Goal: Task Accomplishment & Management: Manage account settings

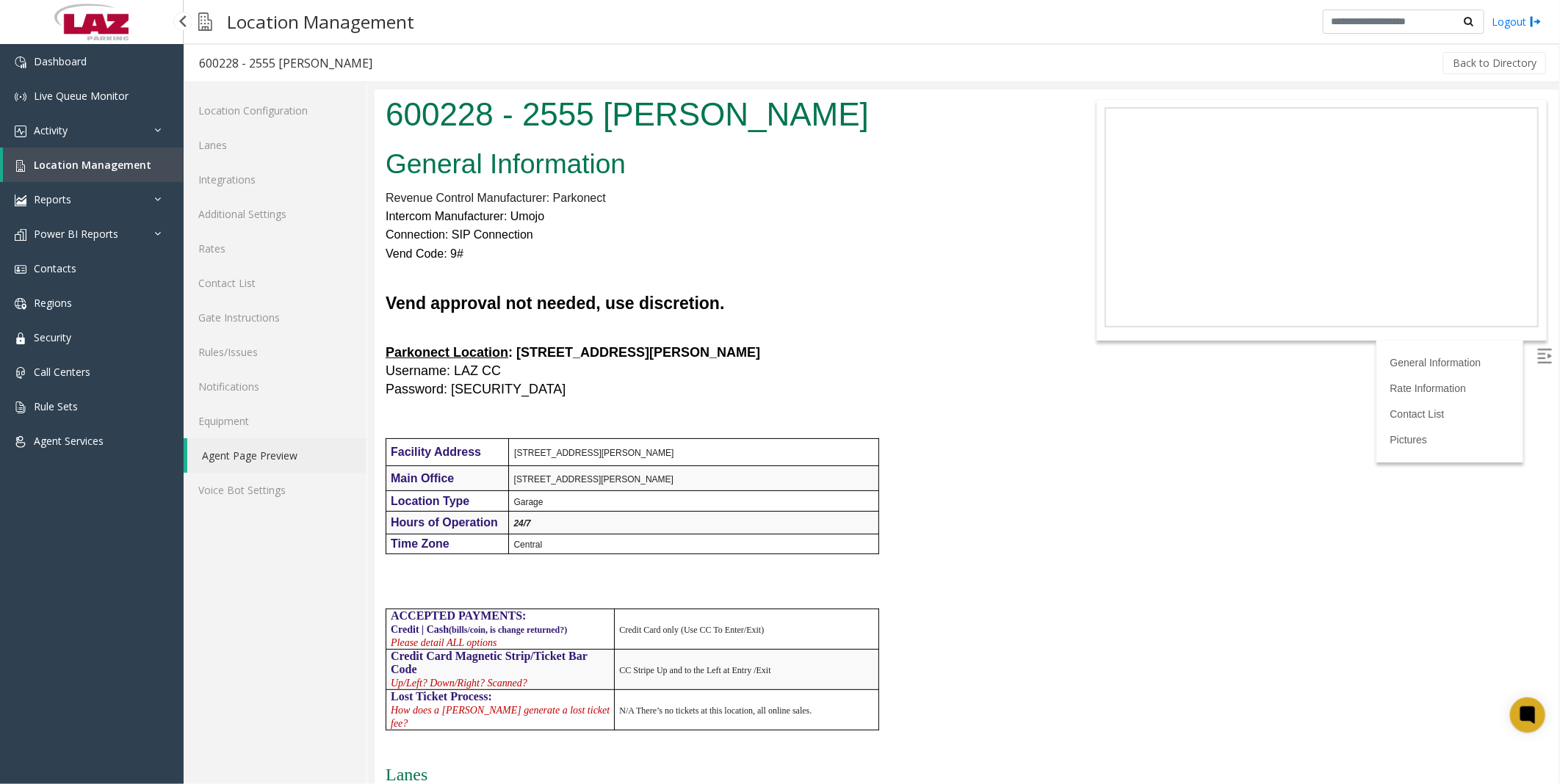
click at [78, 160] on span "Location Management" at bounding box center [92, 165] width 117 height 14
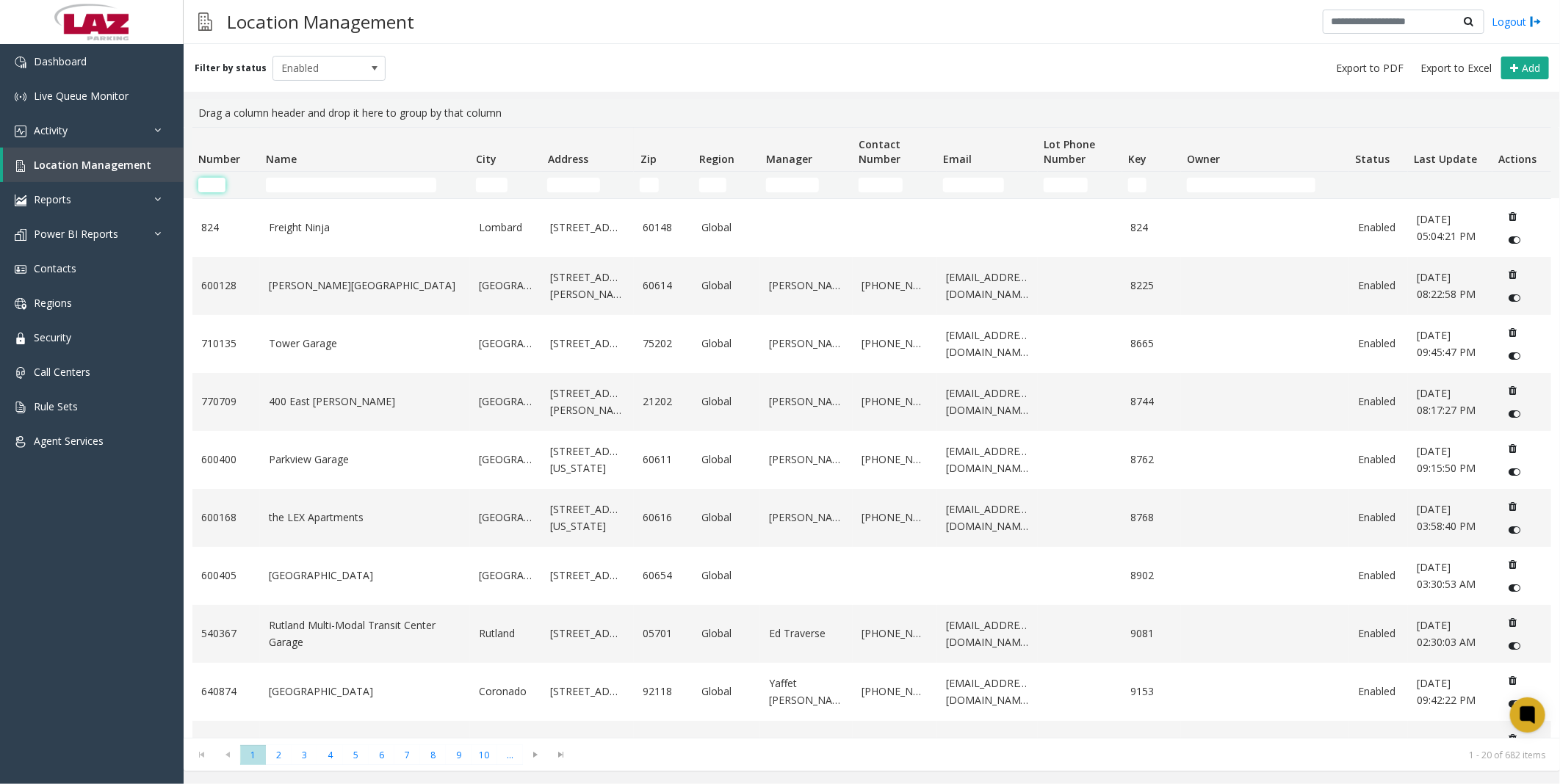
click at [223, 186] on input "Number Filter" at bounding box center [212, 185] width 27 height 15
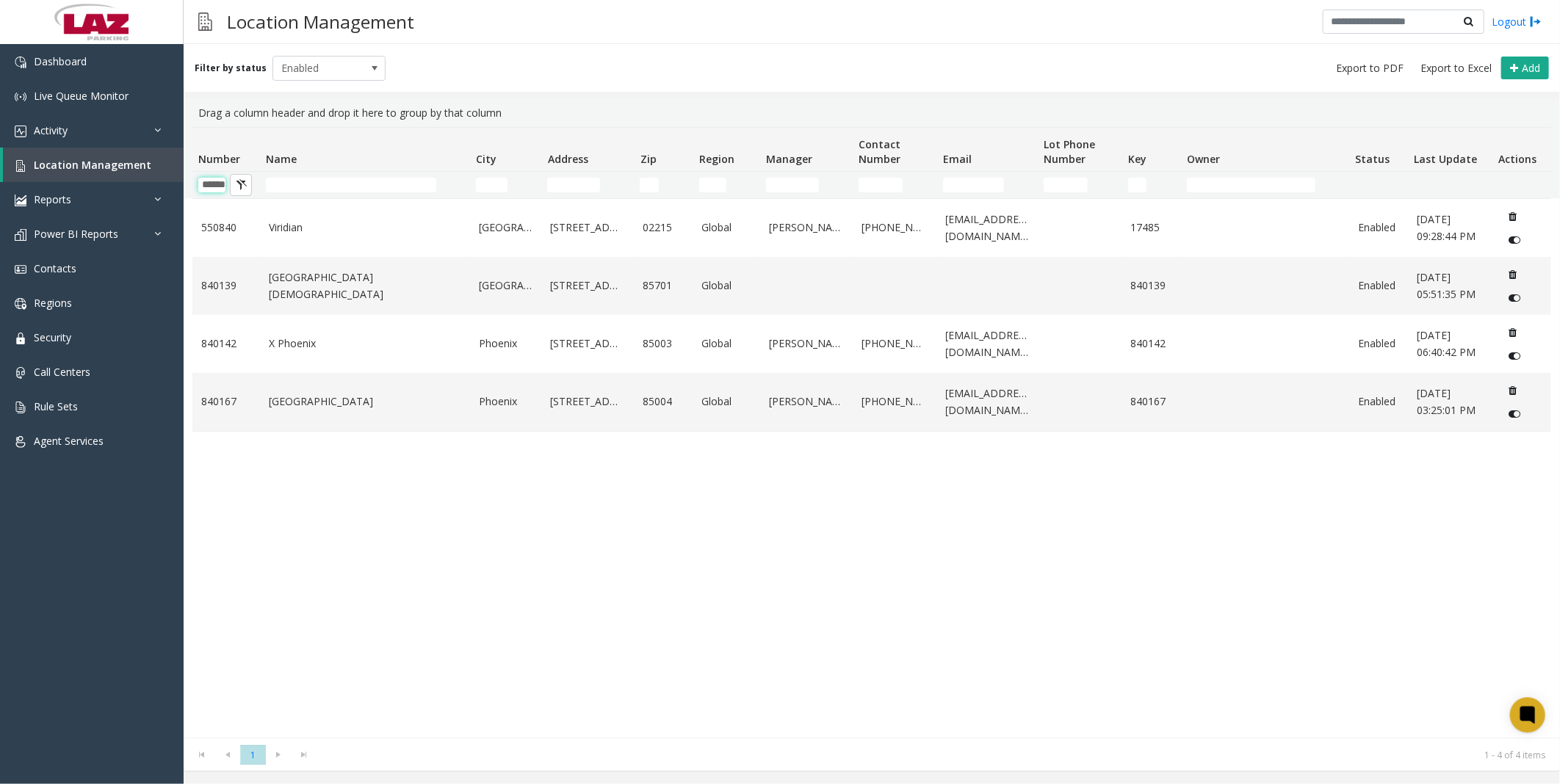
scroll to position [0, 16]
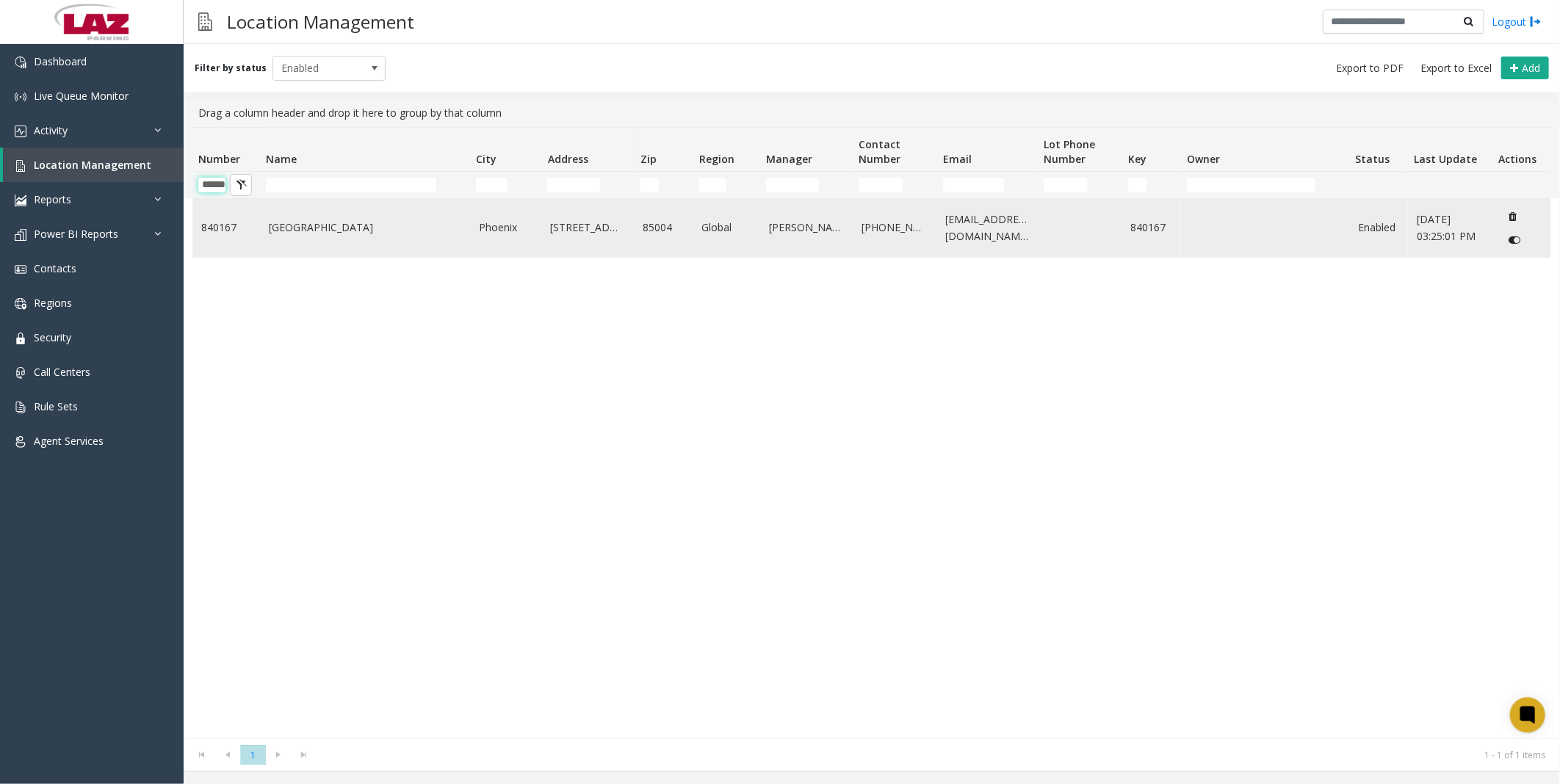
type input "******"
click at [311, 225] on link "[GEOGRAPHIC_DATA]" at bounding box center [365, 228] width 192 height 16
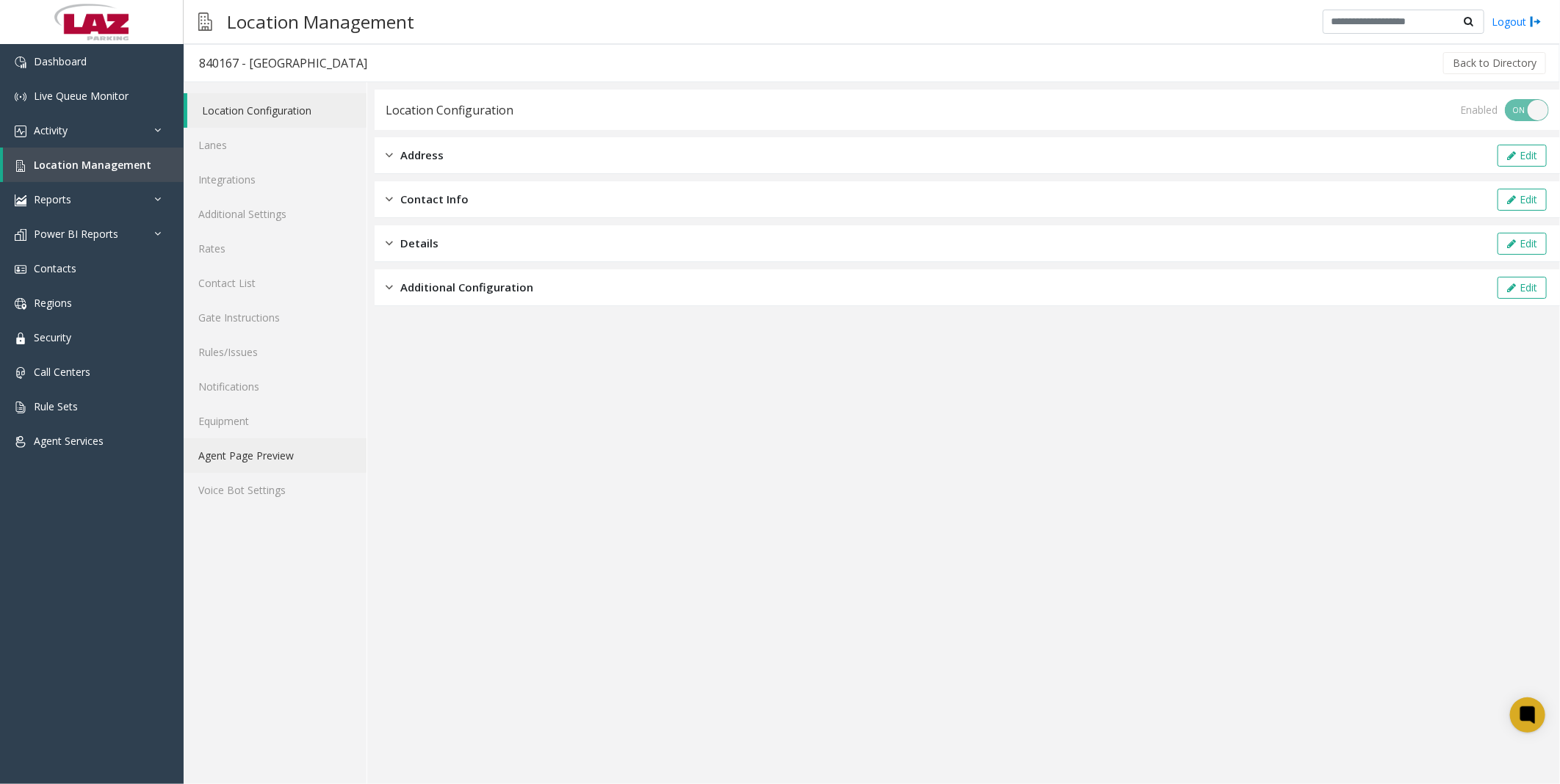
click at [250, 456] on link "Agent Page Preview" at bounding box center [275, 456] width 183 height 35
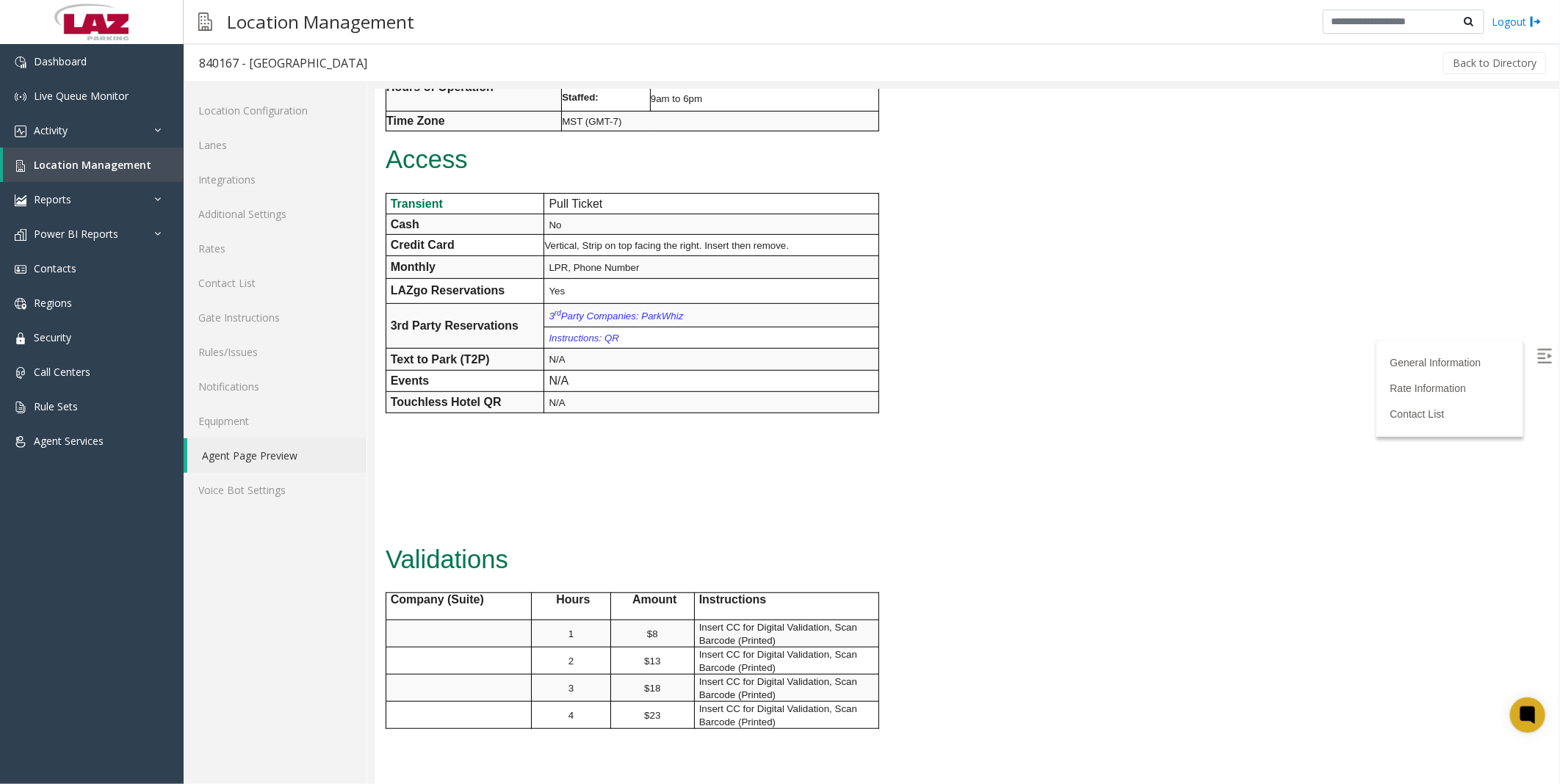
scroll to position [652, 0]
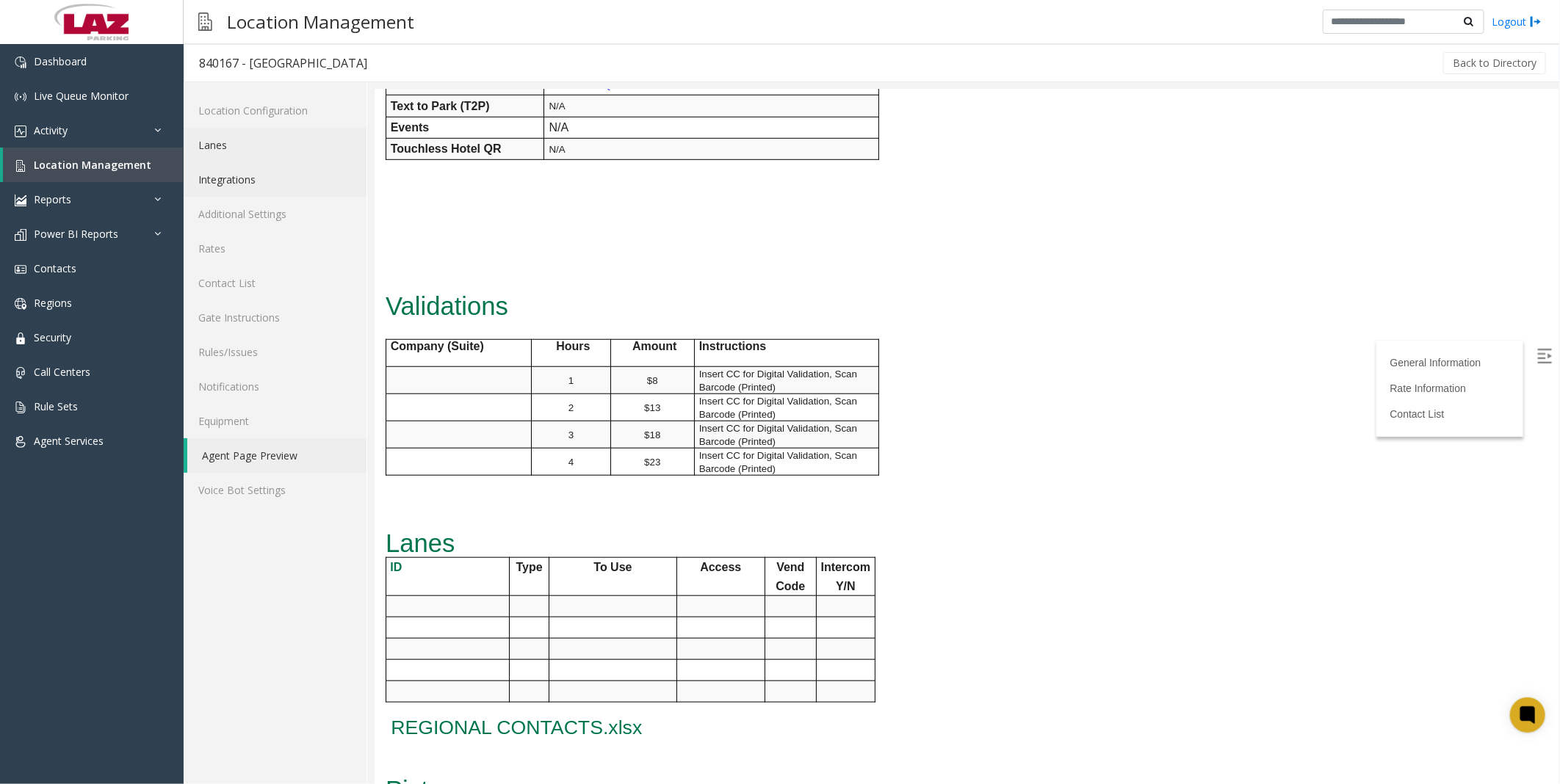
drag, startPoint x: 236, startPoint y: 164, endPoint x: 236, endPoint y: 156, distance: 8.0
click at [236, 164] on link "Integrations" at bounding box center [275, 179] width 183 height 35
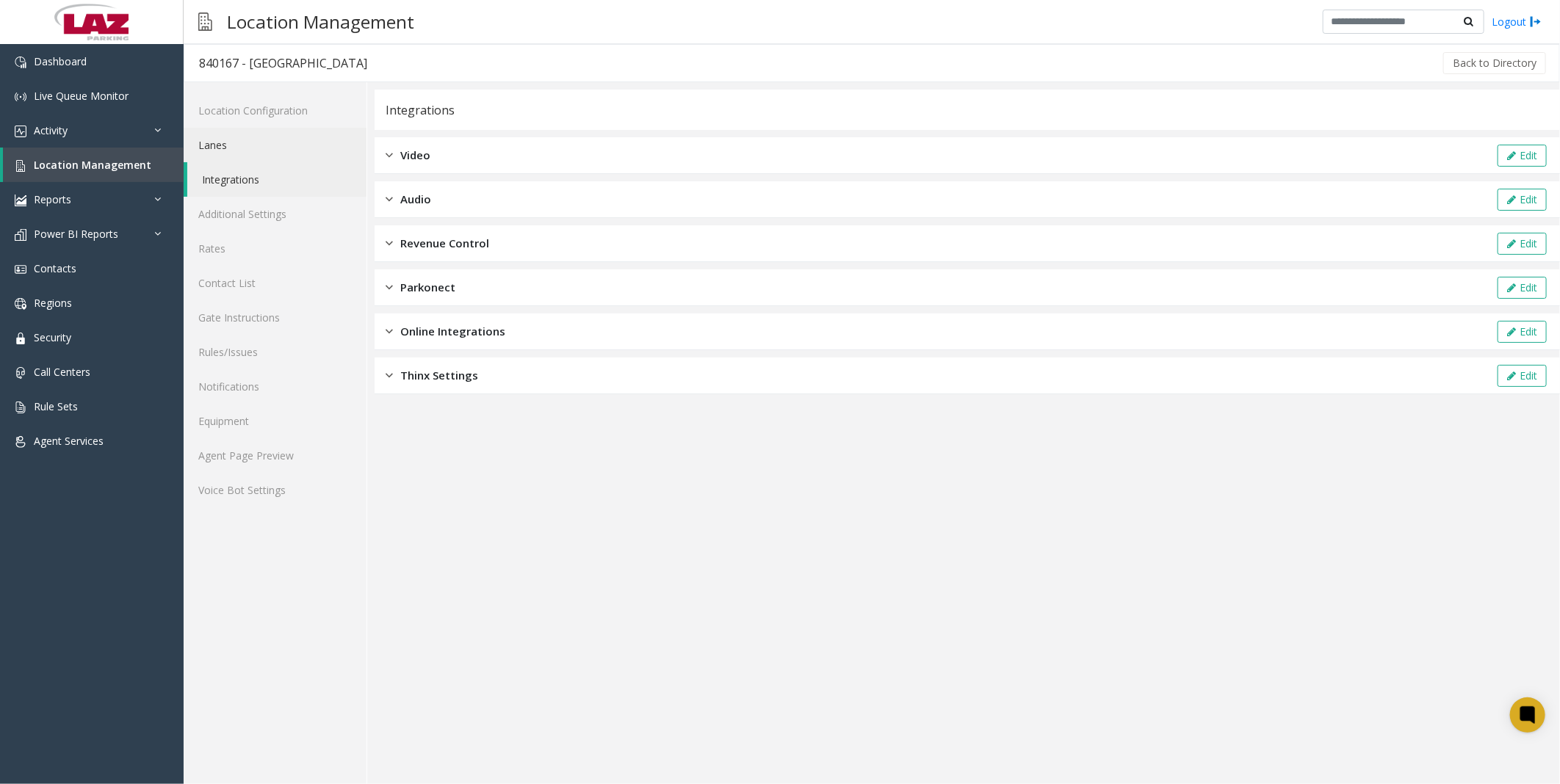
click at [236, 151] on link "Lanes" at bounding box center [275, 145] width 183 height 35
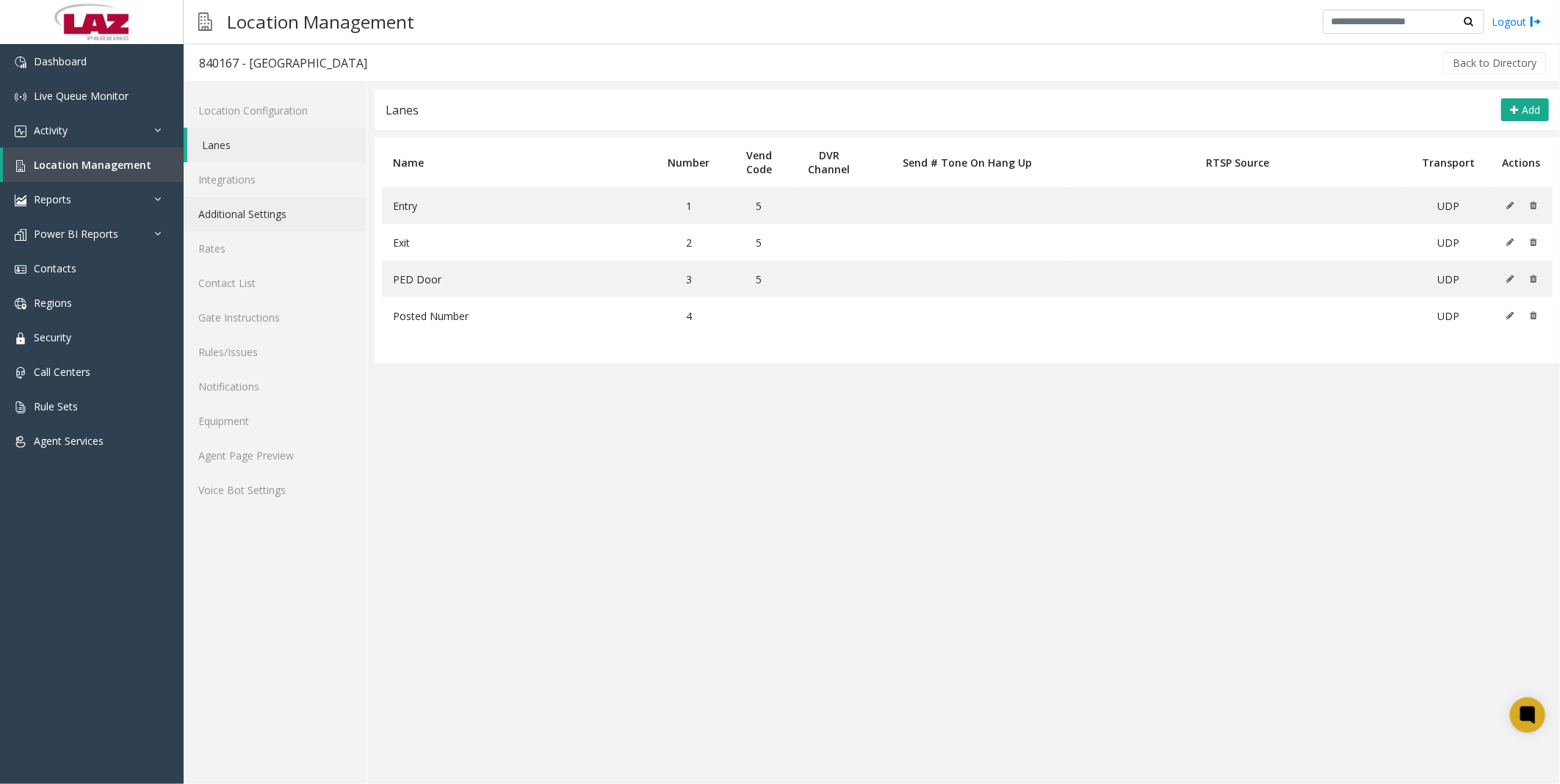
click at [241, 221] on link "Additional Settings" at bounding box center [275, 214] width 183 height 35
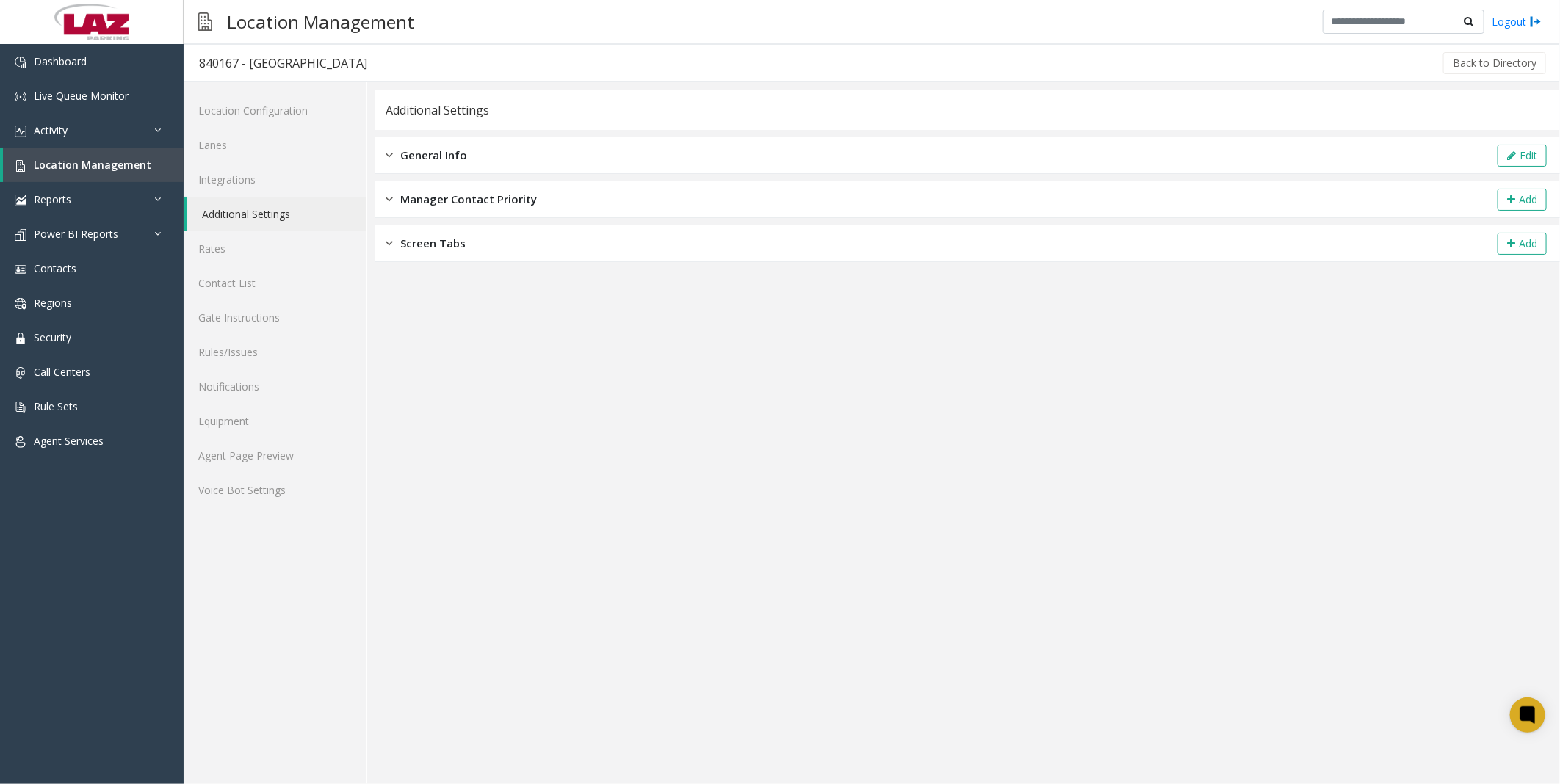
click at [445, 150] on span "General Info" at bounding box center [434, 156] width 67 height 16
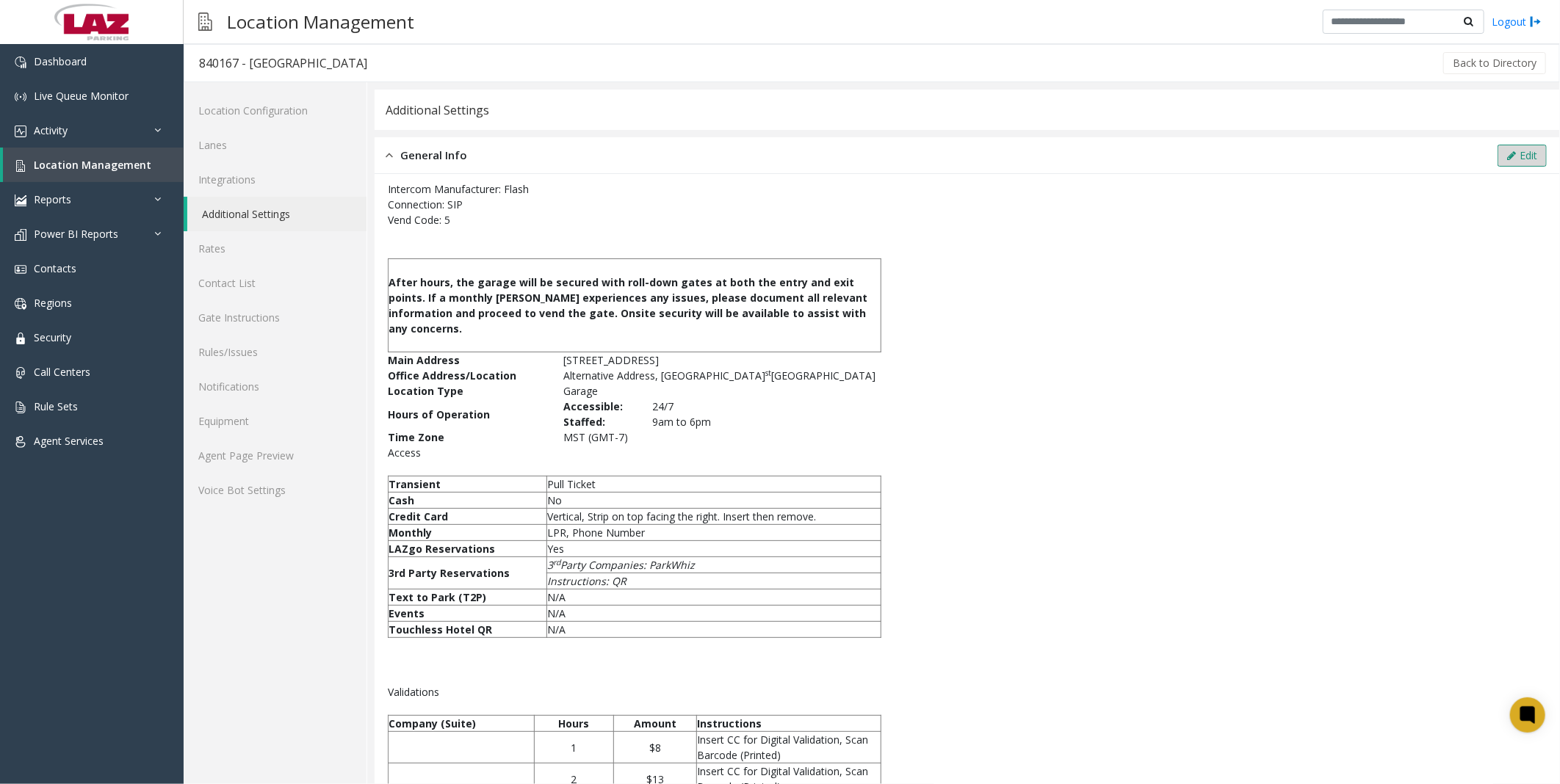
click at [1504, 153] on button "Edit" at bounding box center [1522, 156] width 49 height 22
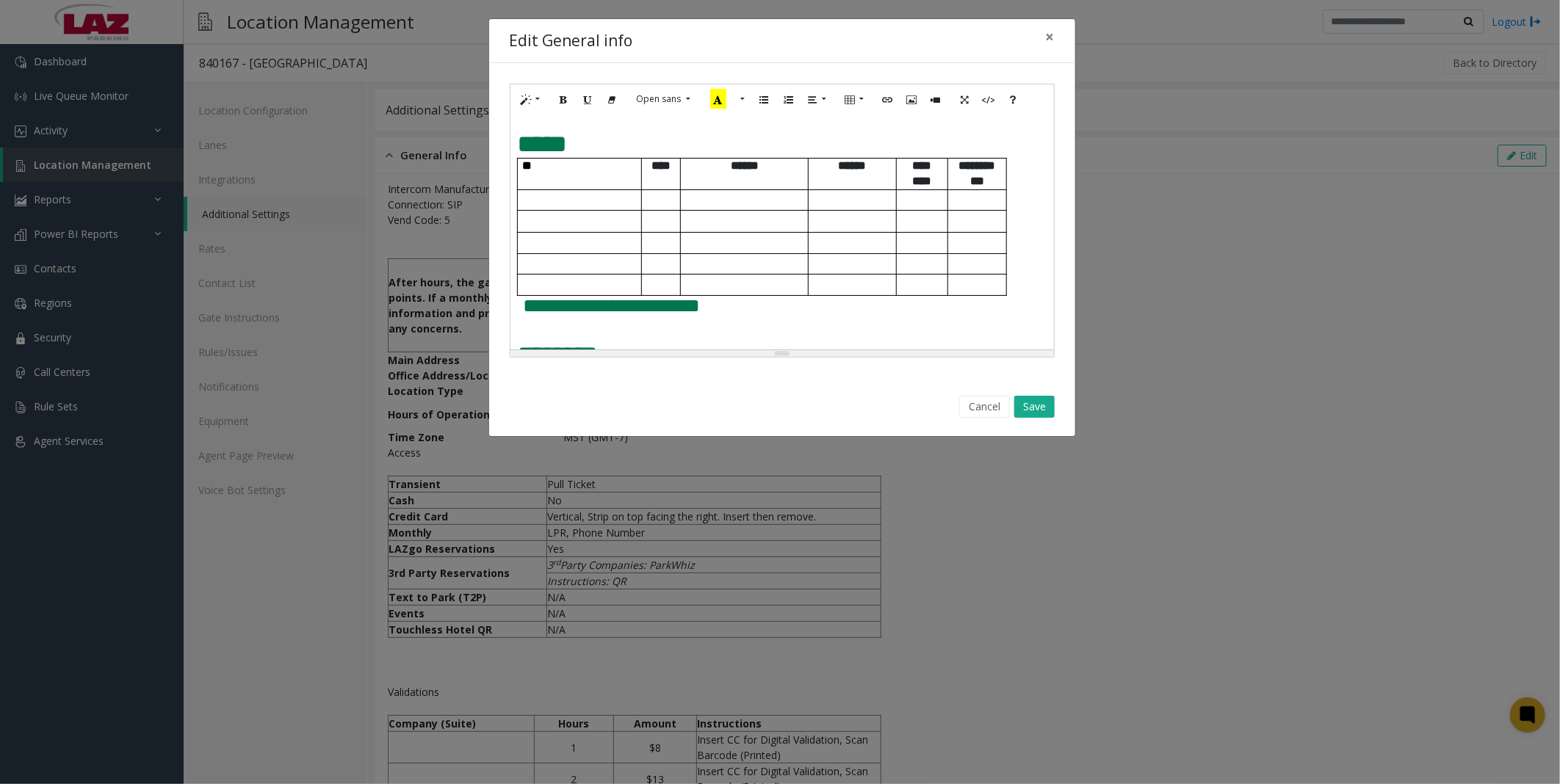
scroll to position [897, 0]
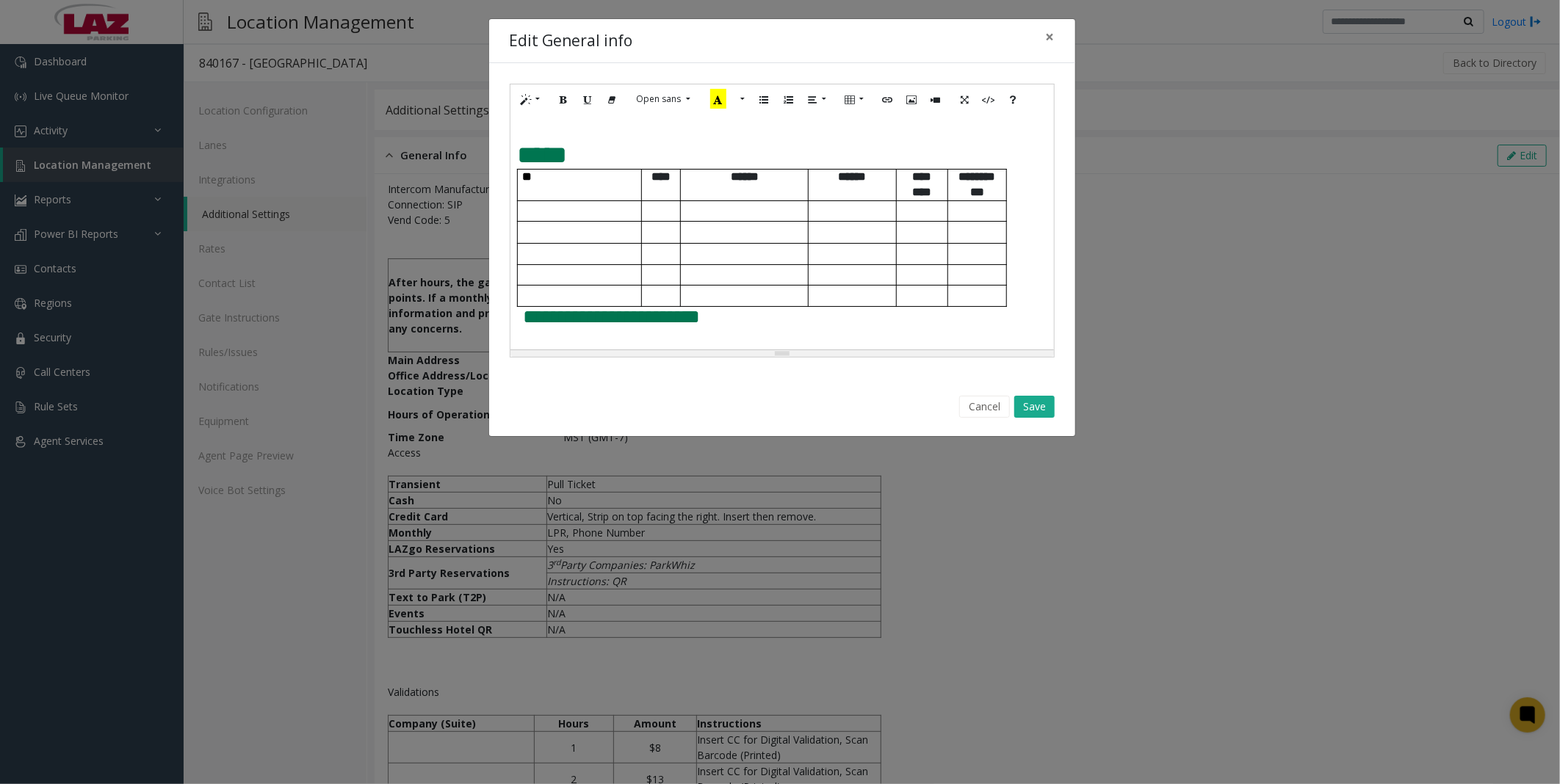
click at [533, 210] on p at bounding box center [581, 211] width 118 height 11
click at [541, 237] on p at bounding box center [581, 232] width 118 height 11
click at [541, 258] on p at bounding box center [581, 253] width 118 height 11
click at [1032, 399] on button "Save" at bounding box center [1035, 407] width 40 height 22
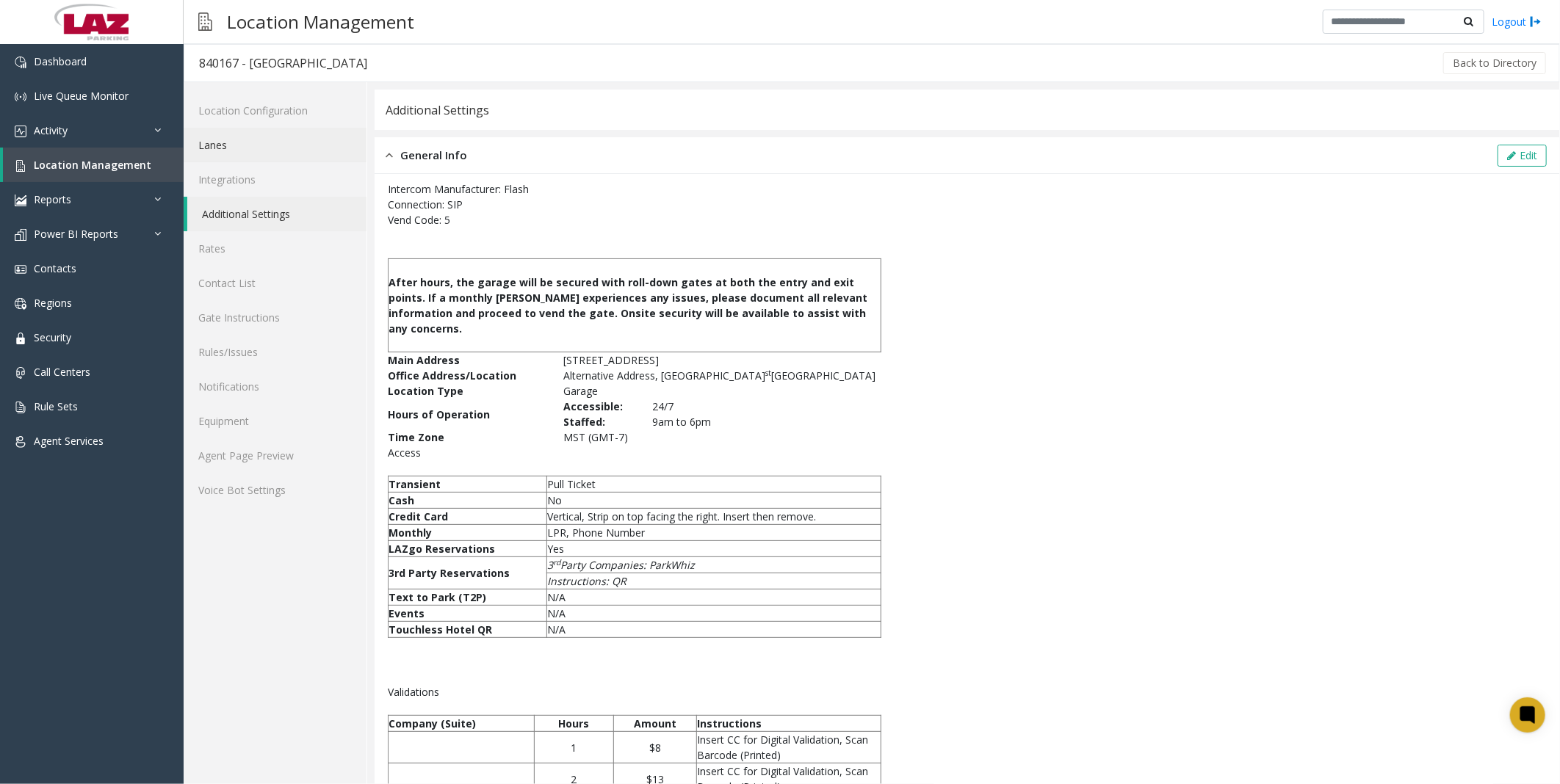
click at [232, 150] on link "Lanes" at bounding box center [275, 145] width 183 height 35
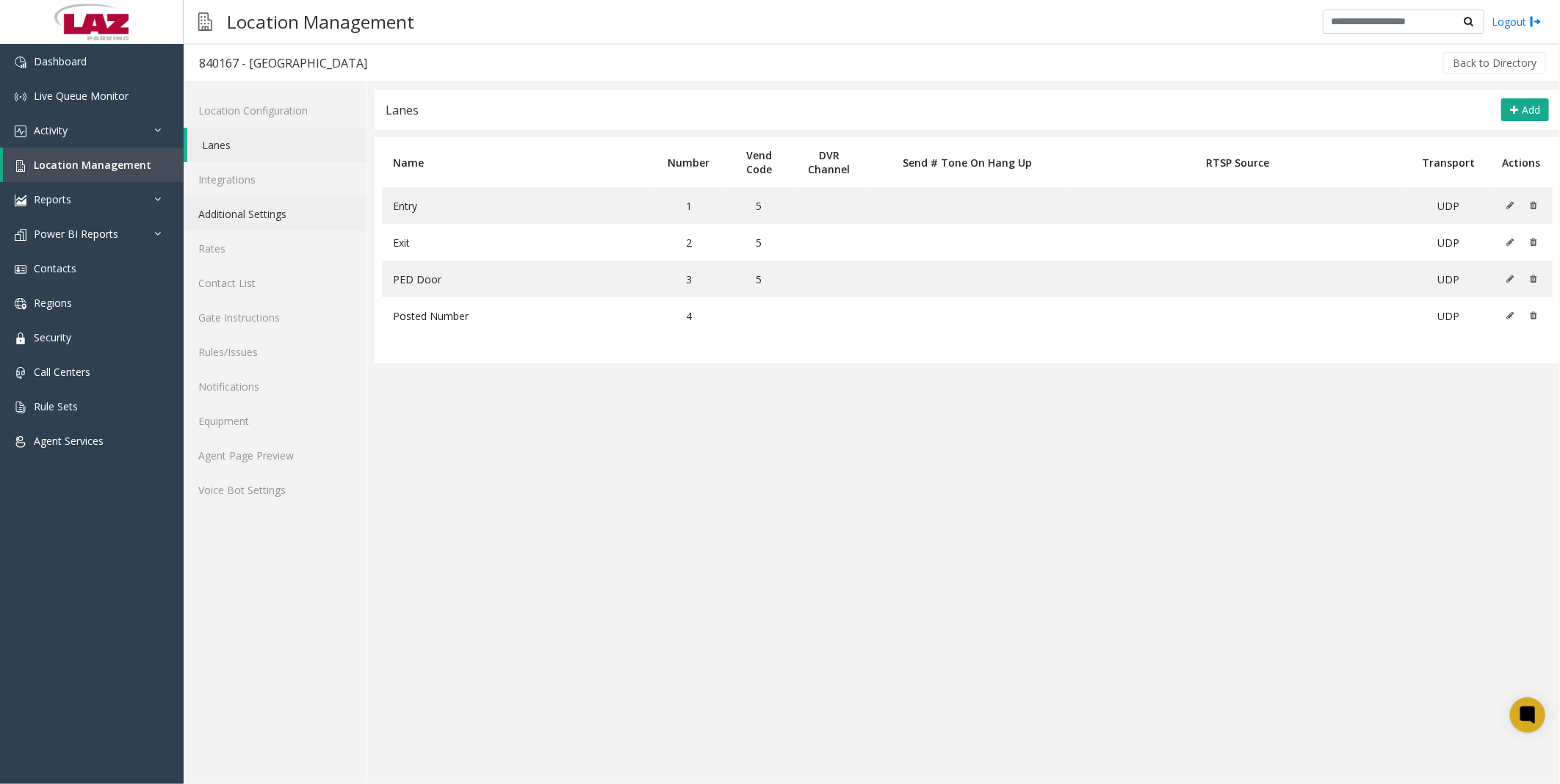
click at [231, 216] on link "Additional Settings" at bounding box center [275, 214] width 183 height 35
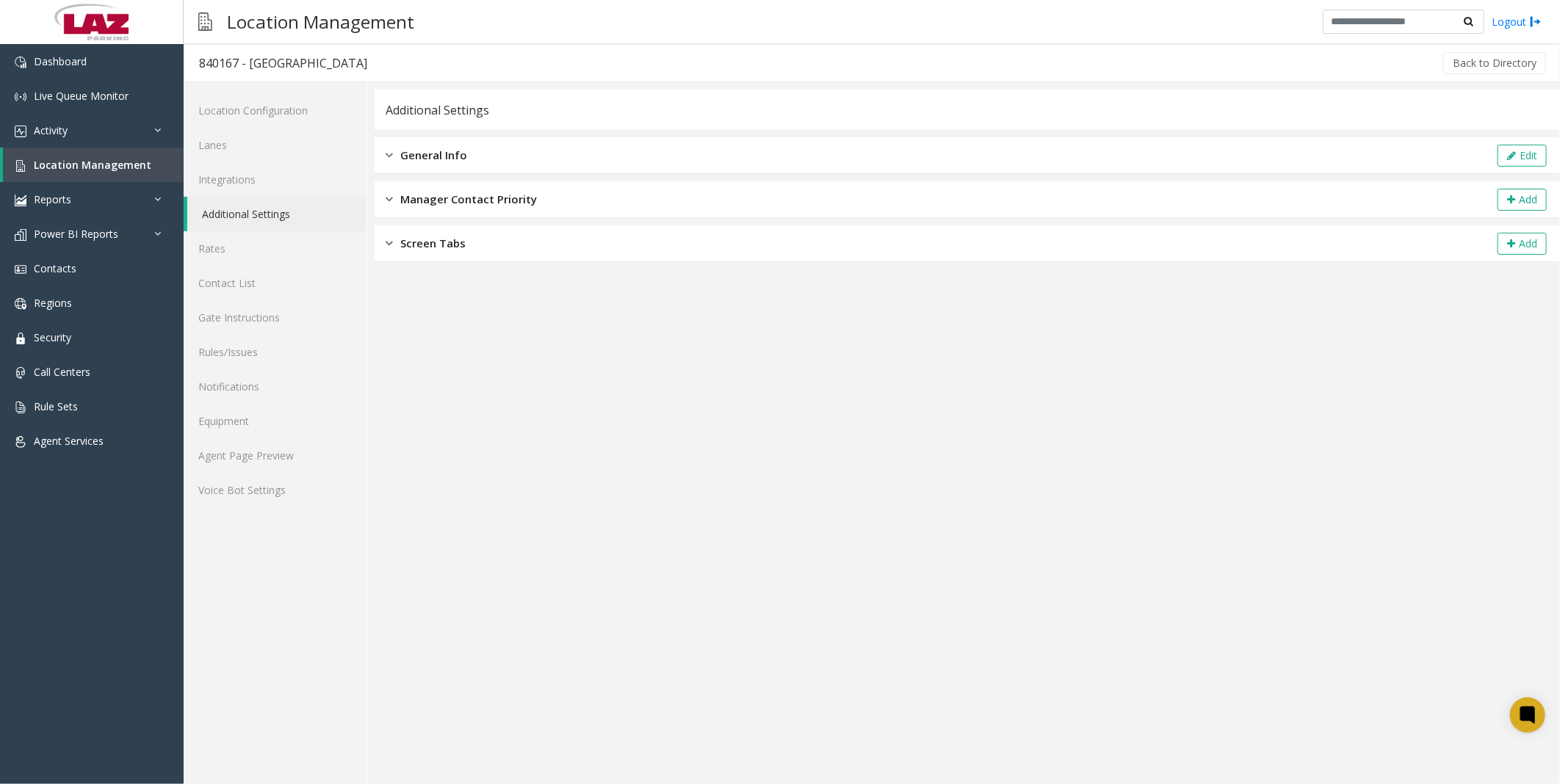
click at [434, 147] on span "General Info" at bounding box center [434, 156] width 67 height 16
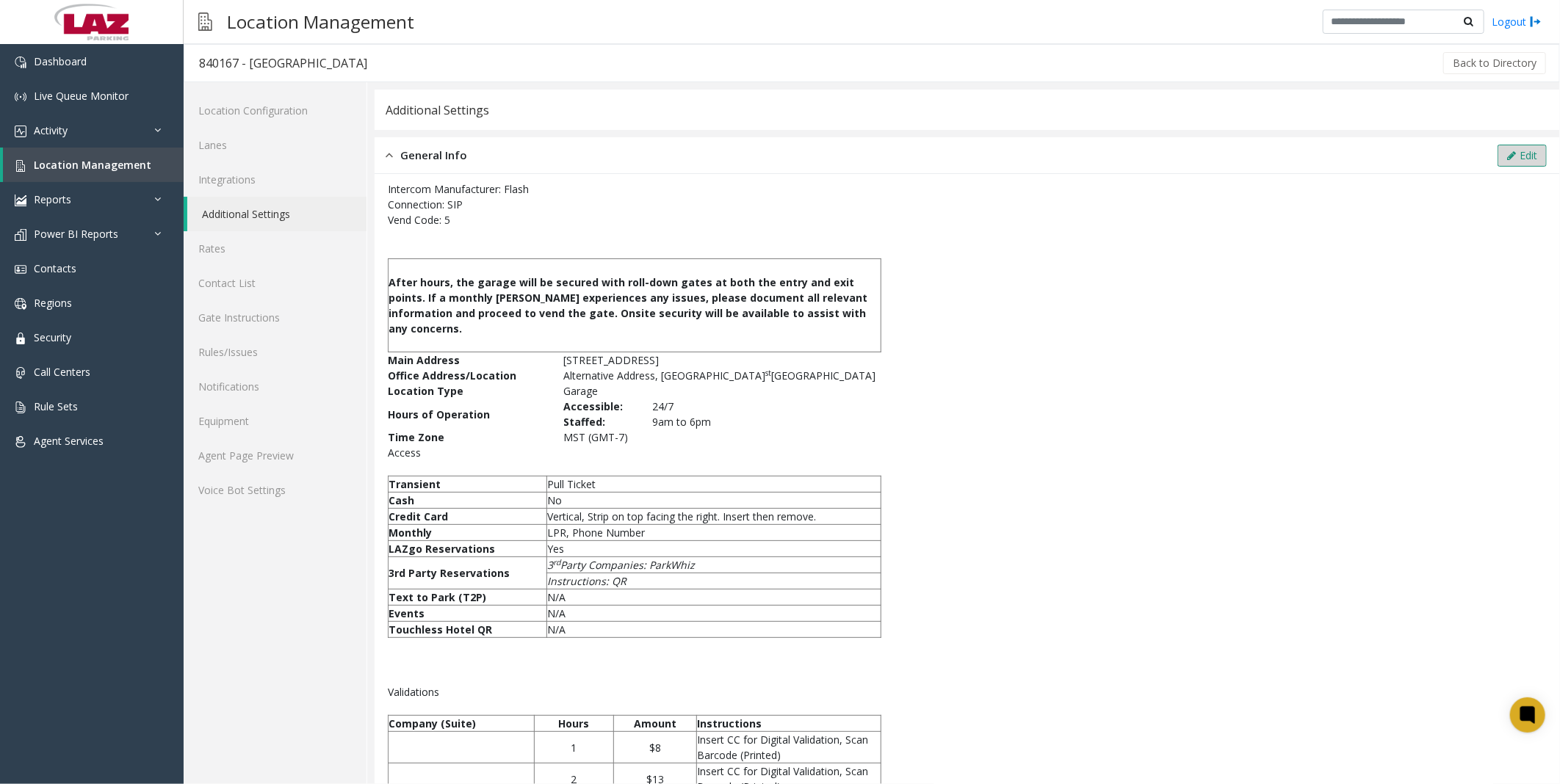
click at [1507, 147] on button "Edit" at bounding box center [1522, 156] width 49 height 22
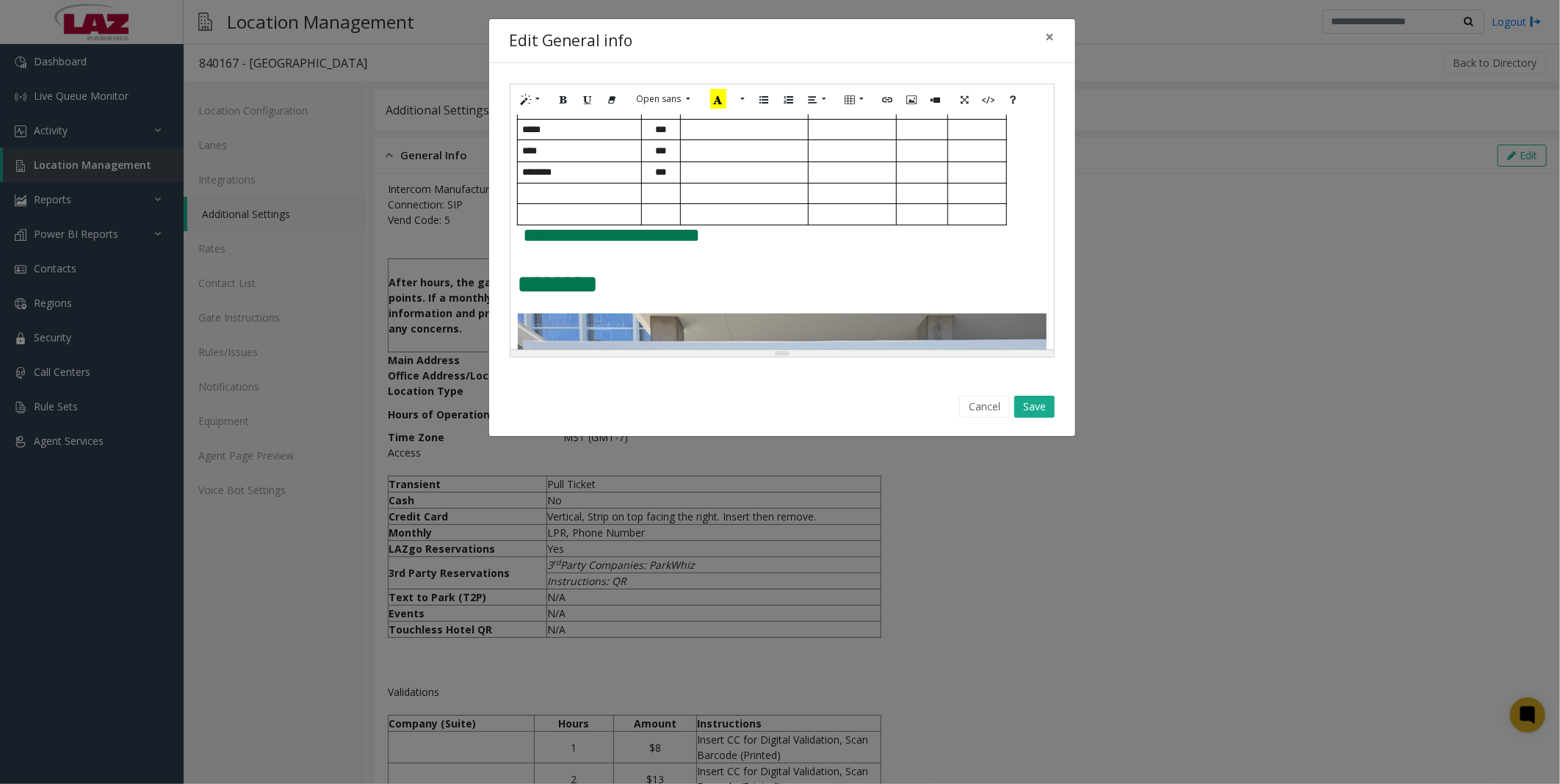
scroll to position [897, 0]
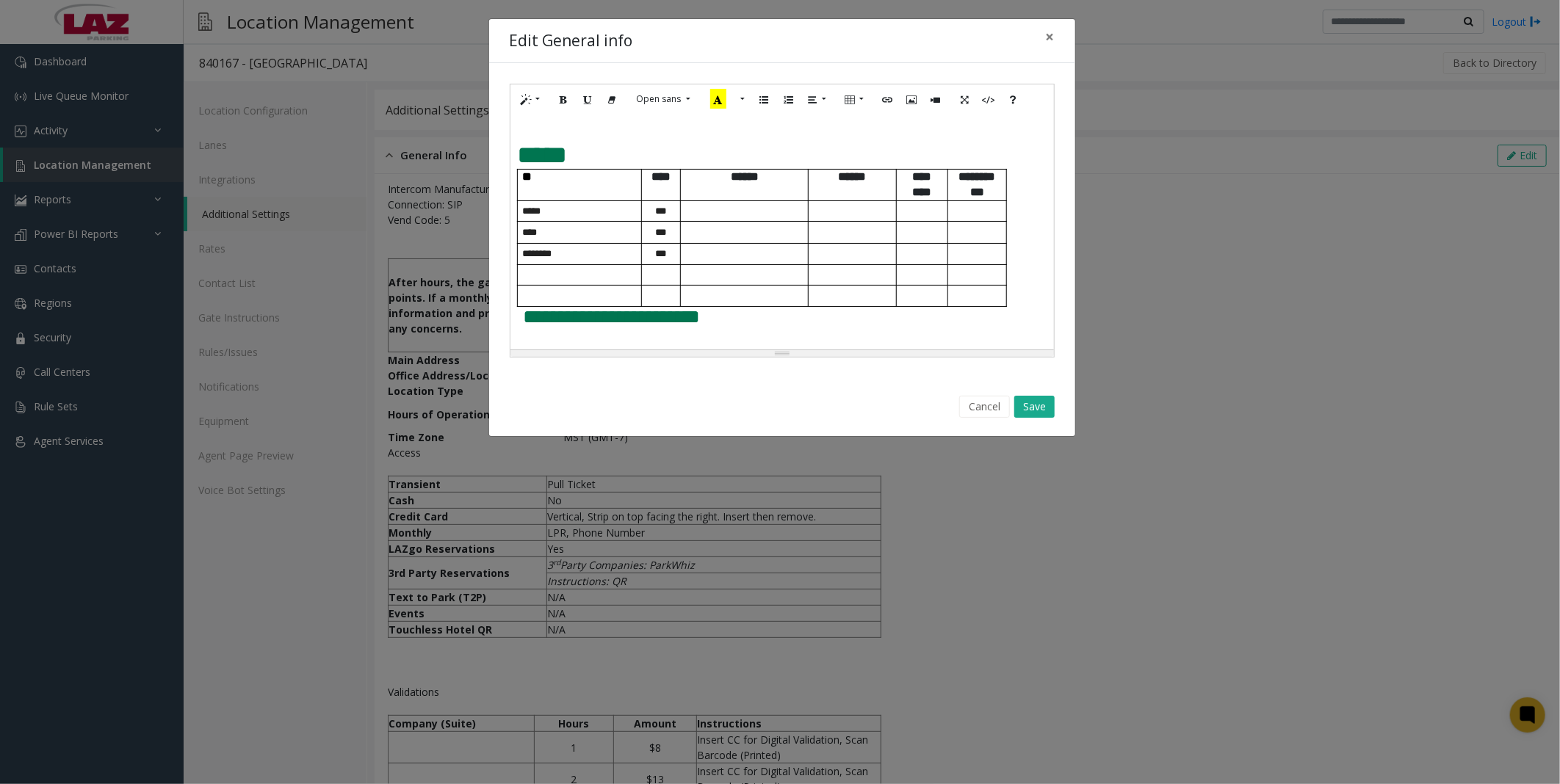
click at [921, 216] on span at bounding box center [922, 211] width 3 height 9
click at [923, 237] on span "*" at bounding box center [922, 232] width 5 height 9
click at [1027, 406] on button "Save" at bounding box center [1035, 407] width 40 height 22
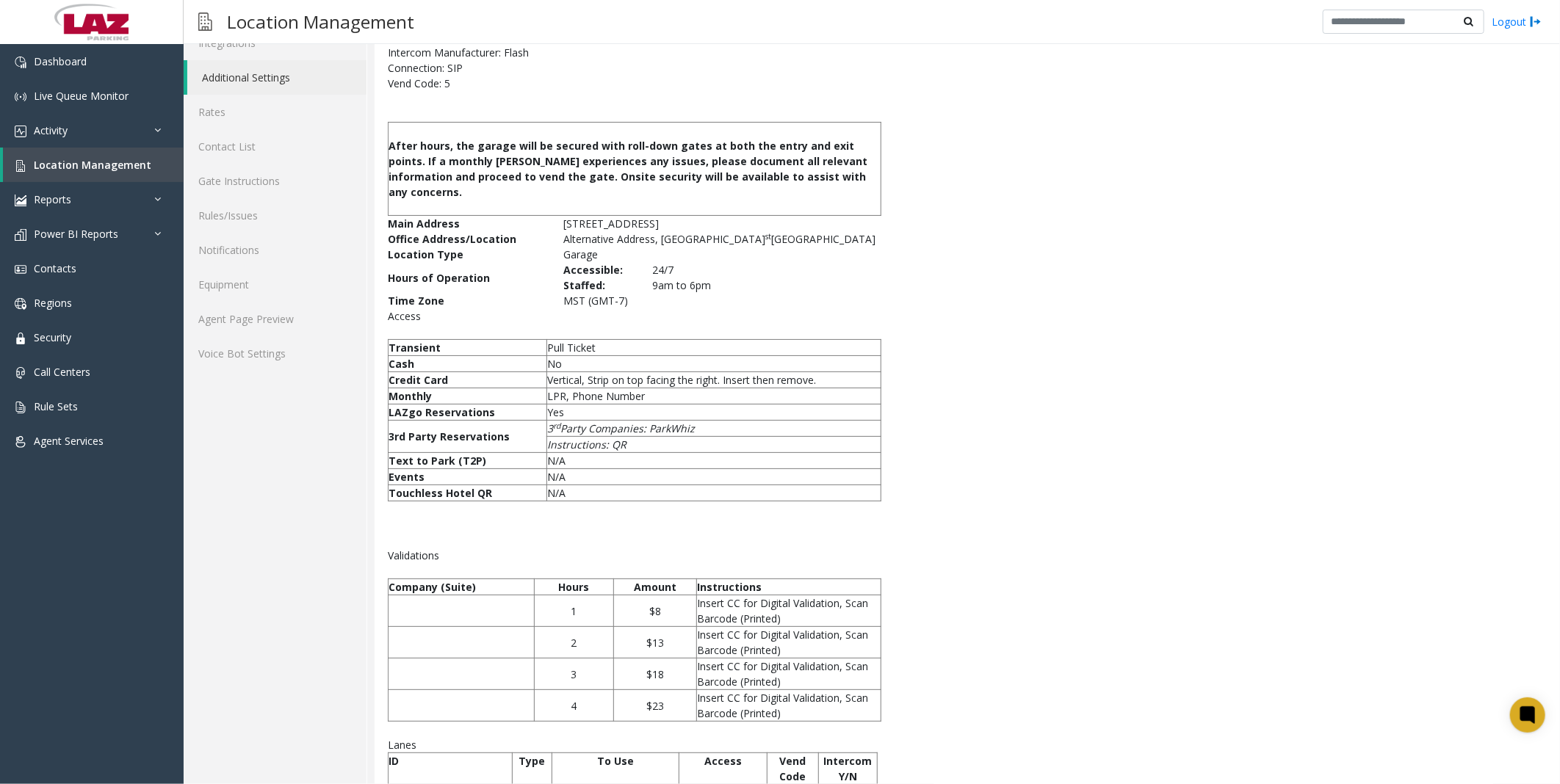
scroll to position [0, 0]
